Goal: Find specific page/section: Find specific page/section

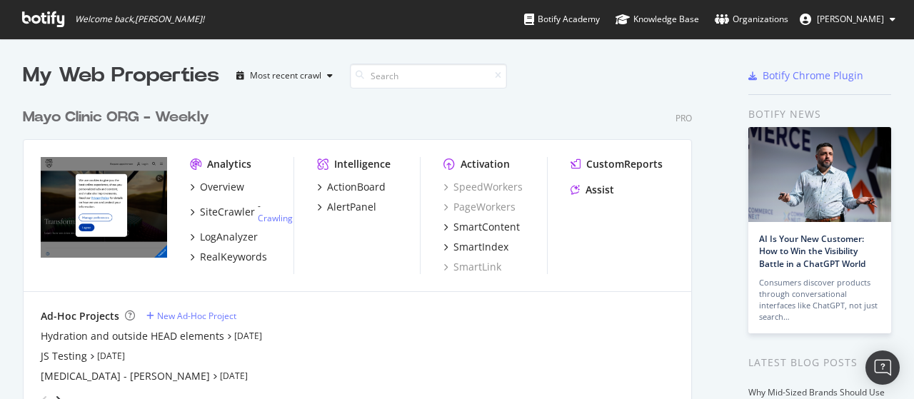
scroll to position [388, 892]
click at [346, 183] on div "ActionBoard" at bounding box center [356, 187] width 59 height 14
